Goal: Check status: Check status

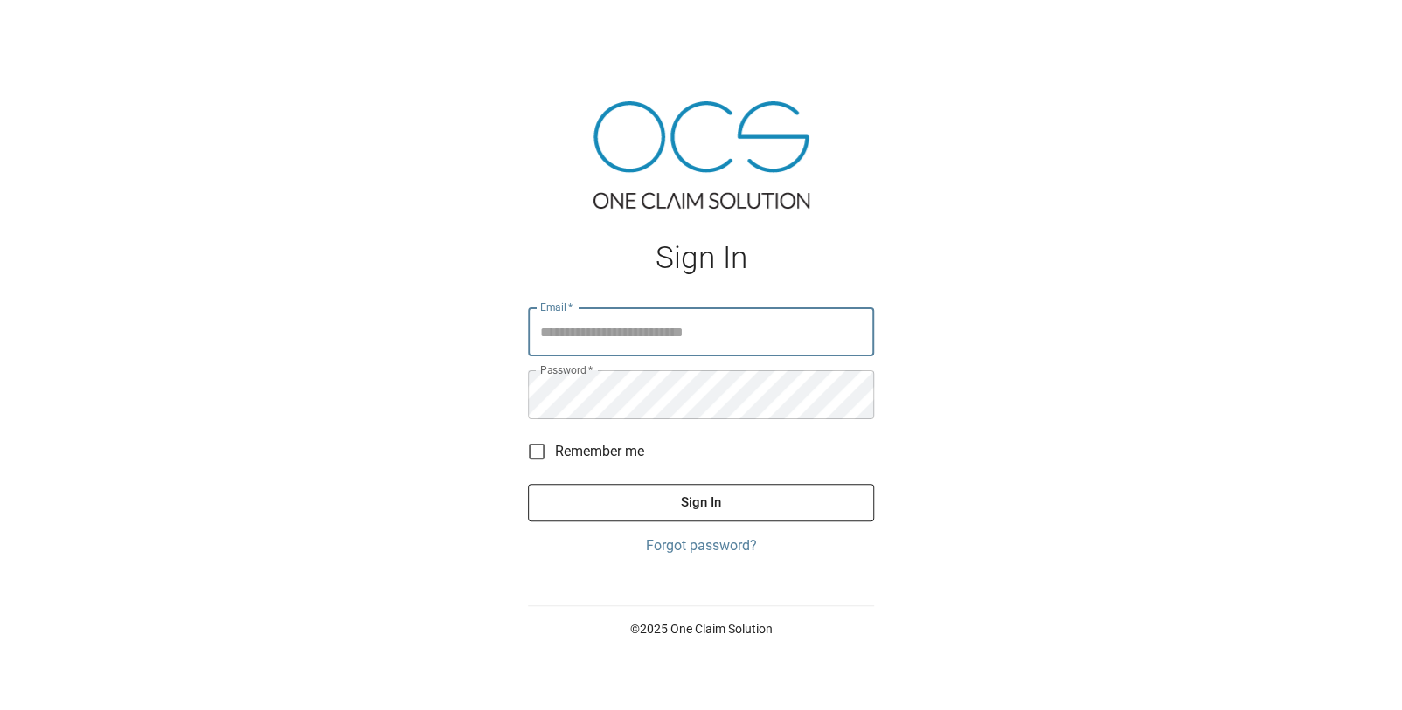
click at [770, 320] on input "Email   *" at bounding box center [701, 332] width 346 height 49
type input "**********"
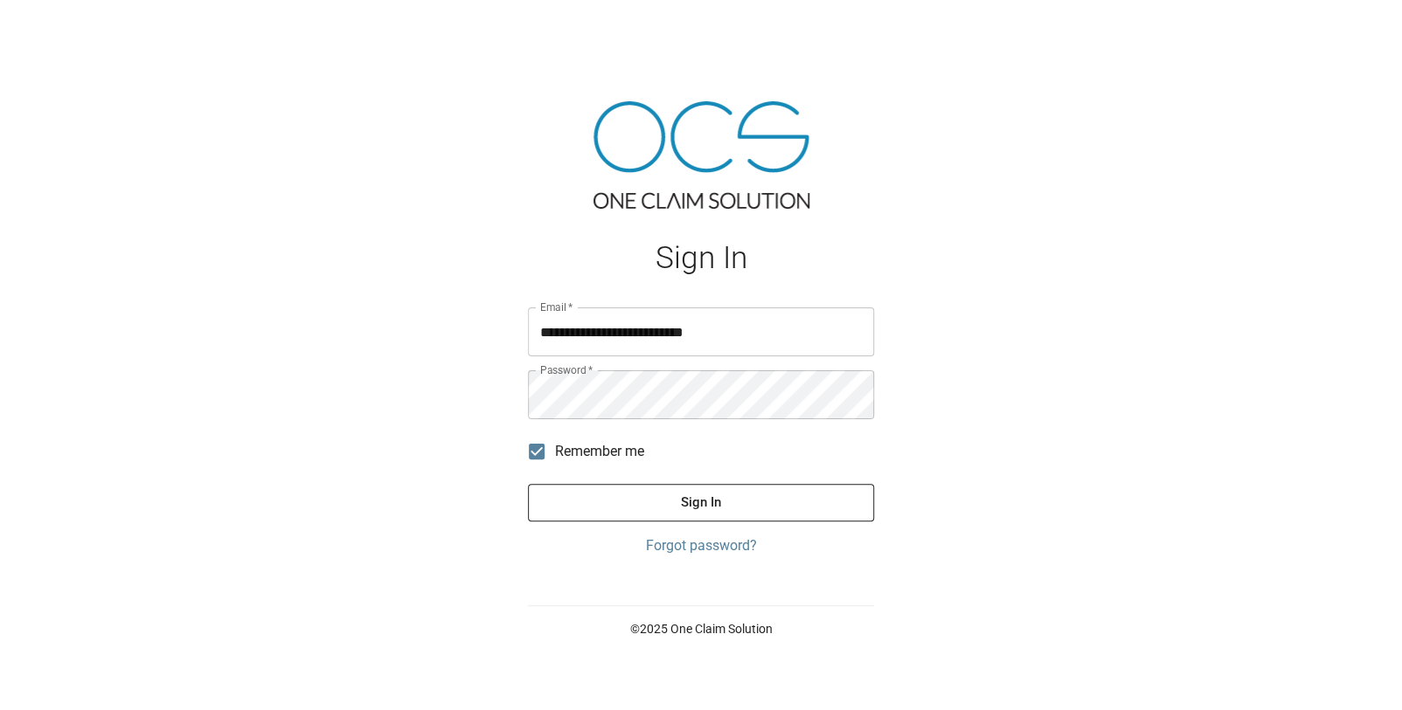
click at [618, 505] on button "Sign In" at bounding box center [701, 502] width 346 height 37
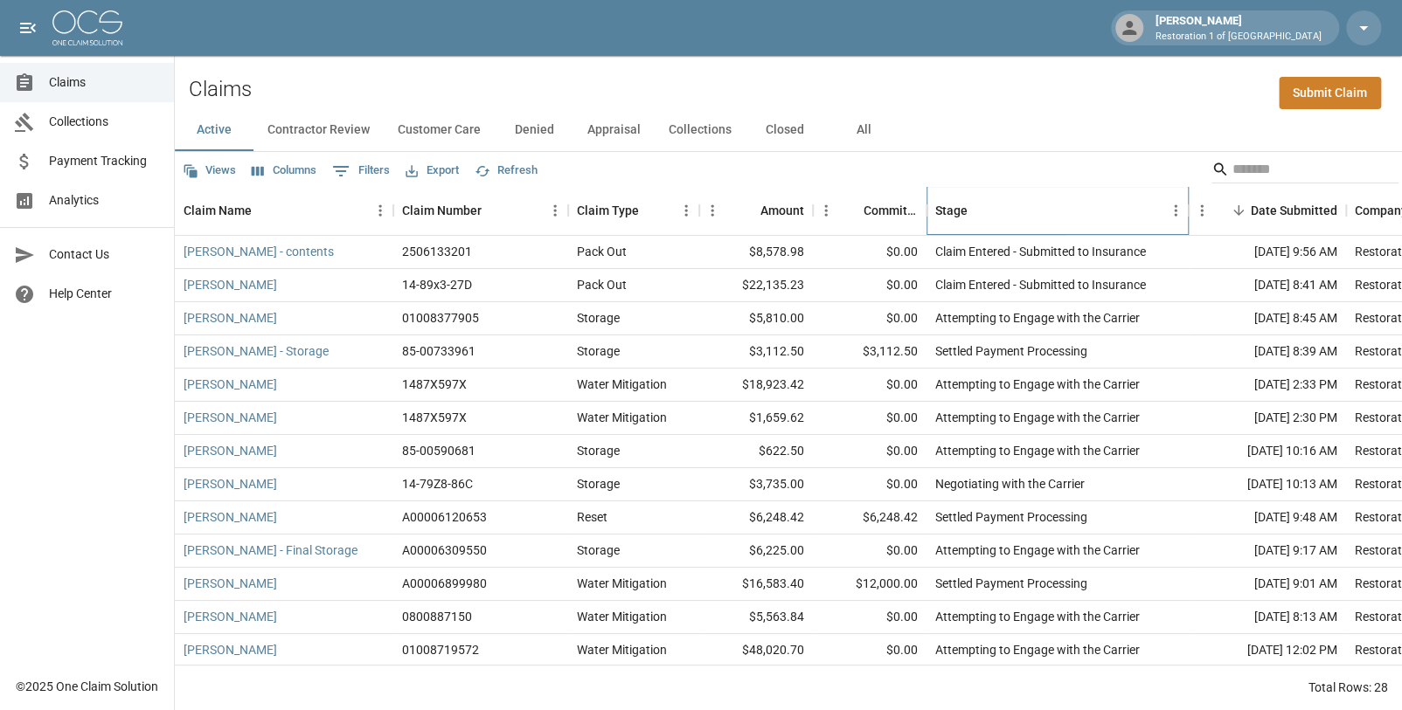
click at [954, 210] on div "Stage" at bounding box center [951, 210] width 32 height 49
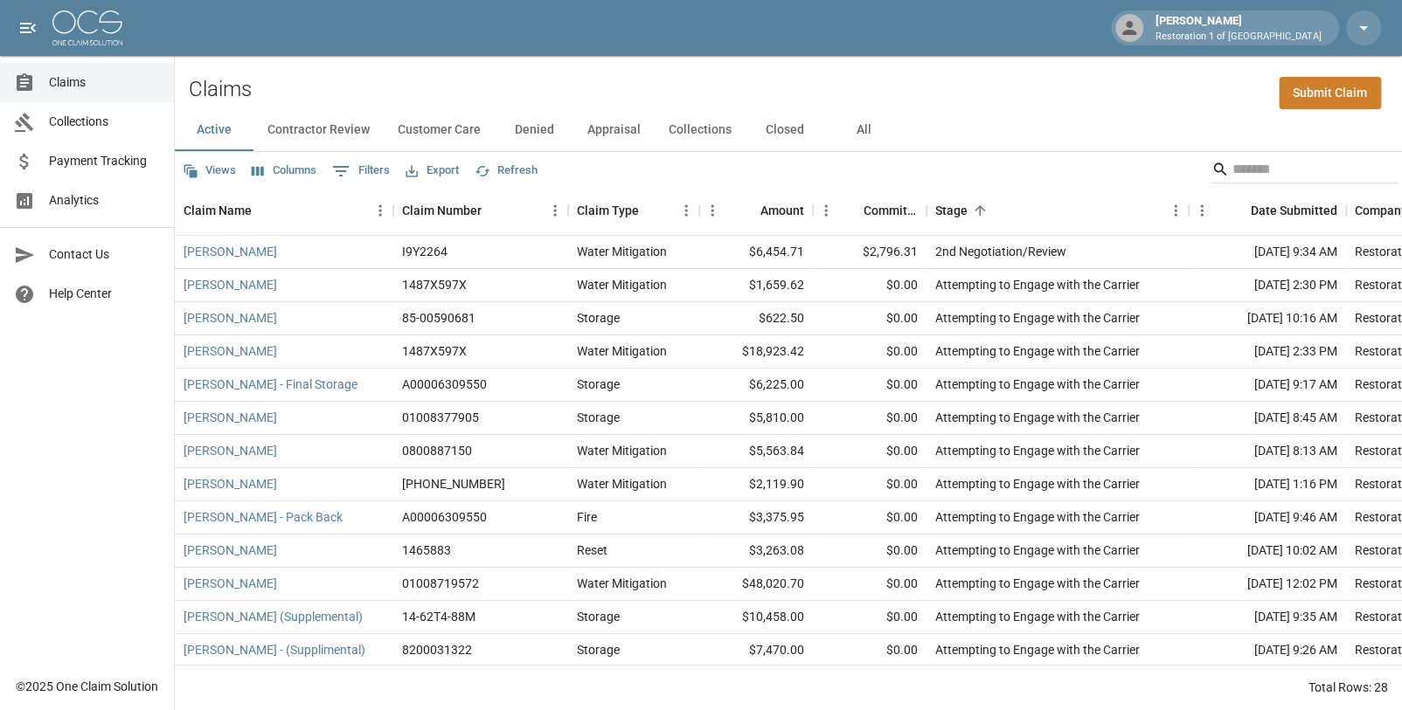
click at [430, 126] on button "Customer Care" at bounding box center [439, 130] width 111 height 42
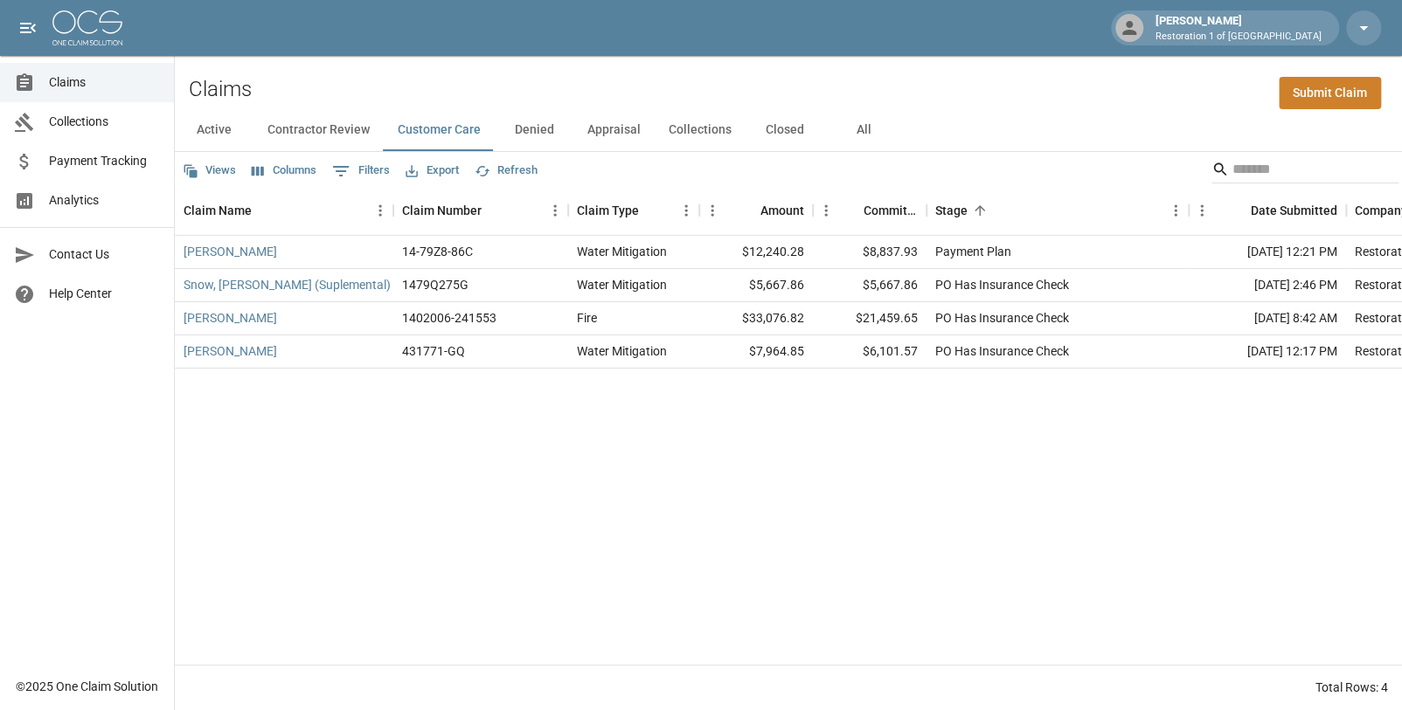
click at [530, 125] on button "Denied" at bounding box center [534, 130] width 79 height 42
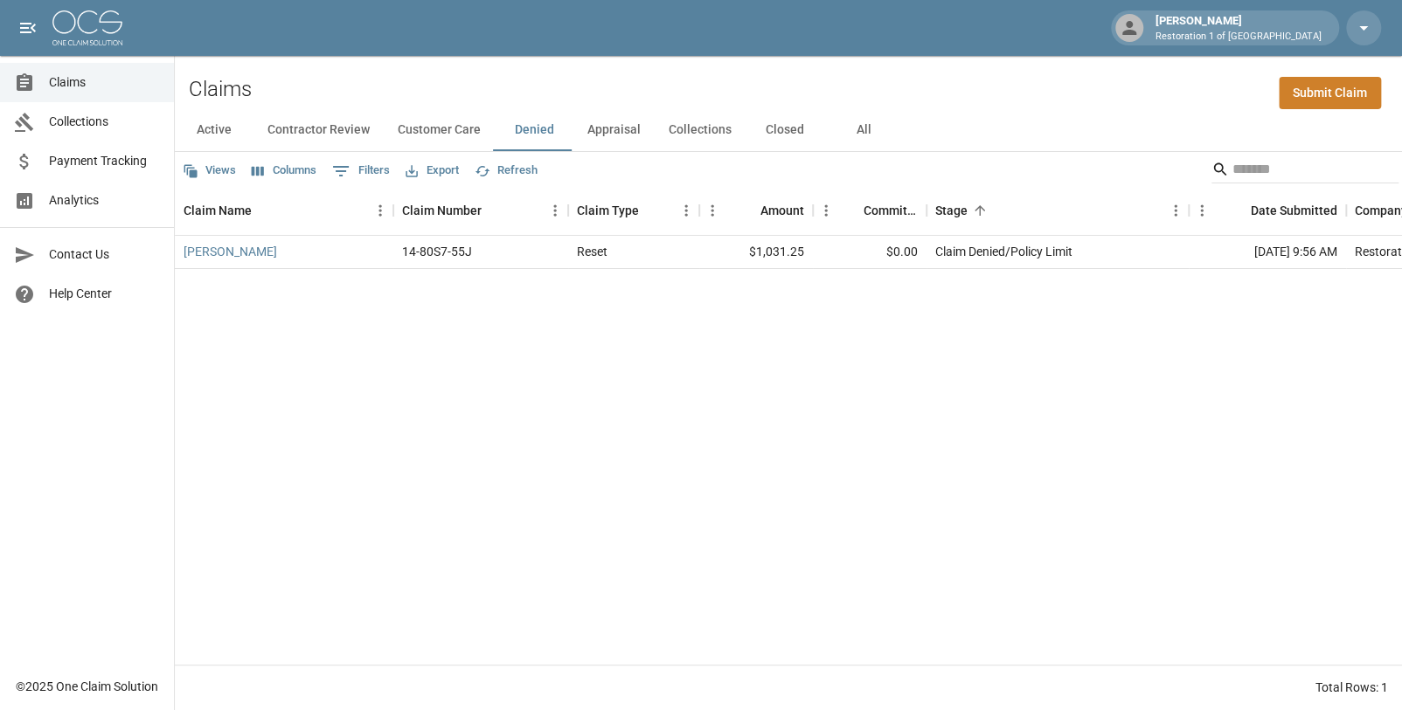
click at [603, 128] on button "Appraisal" at bounding box center [613, 130] width 81 height 42
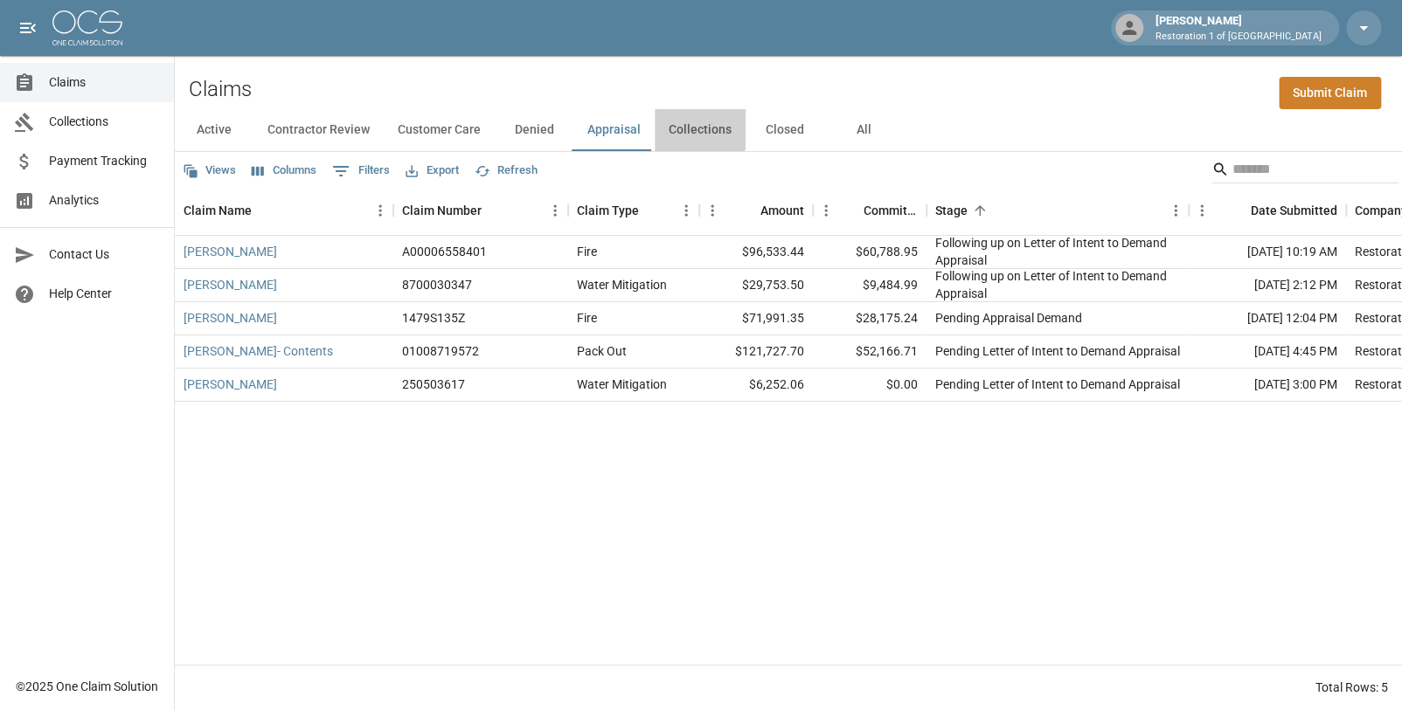
click at [688, 127] on button "Collections" at bounding box center [699, 130] width 91 height 42
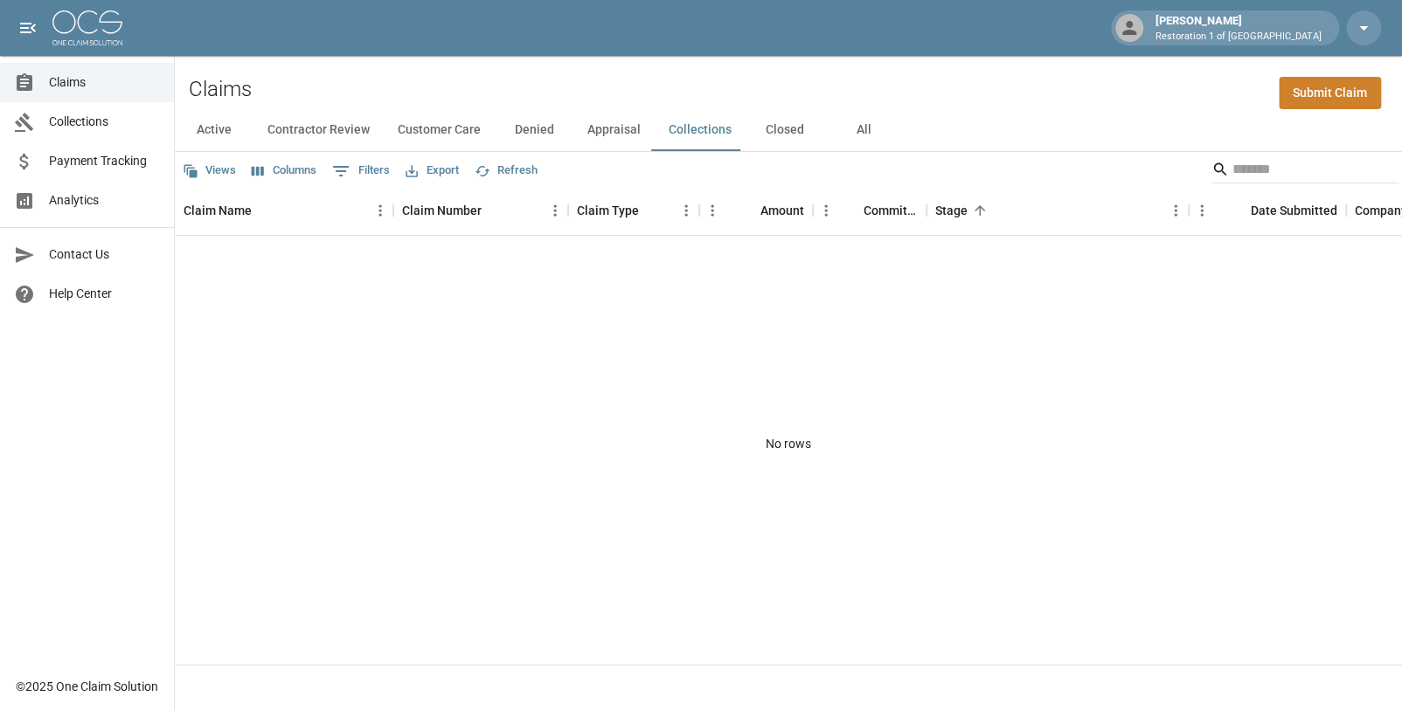
click at [761, 129] on button "Closed" at bounding box center [784, 130] width 79 height 42
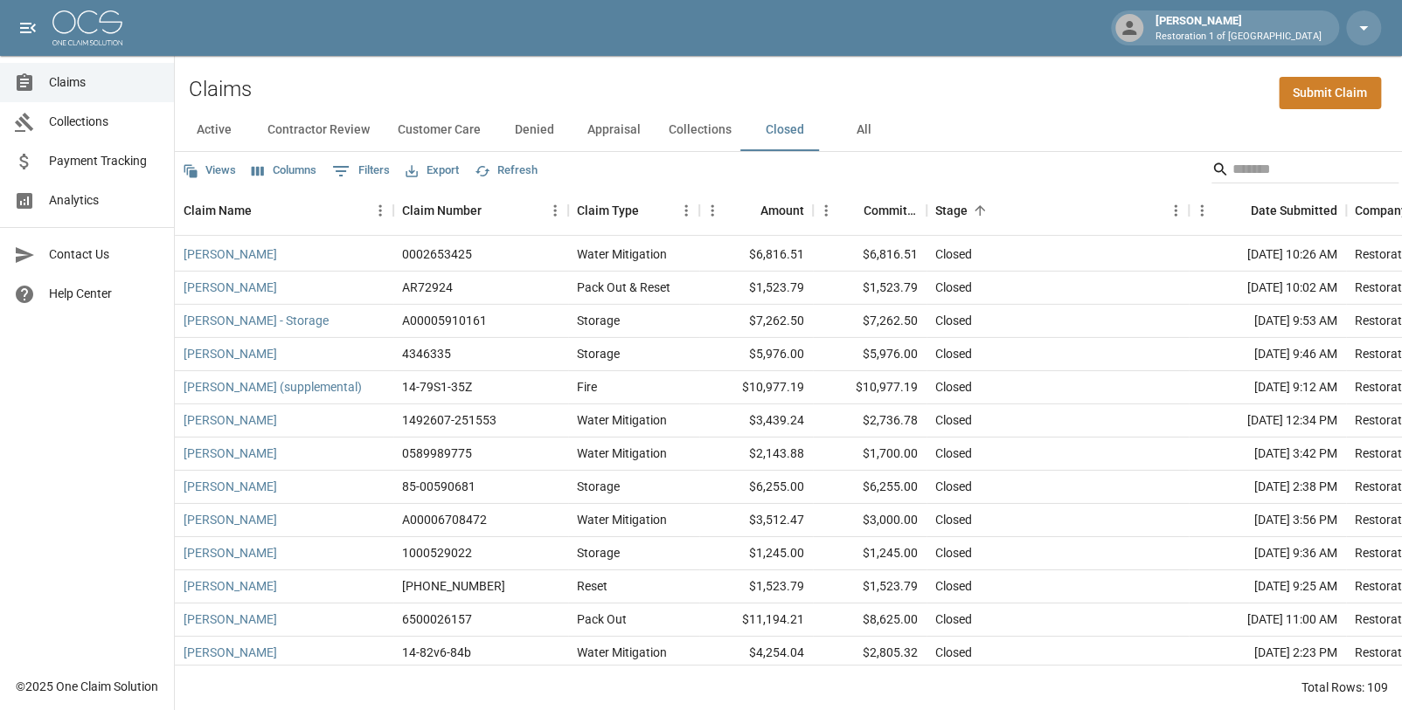
scroll to position [3203, 0]
